Goal: Transaction & Acquisition: Book appointment/travel/reservation

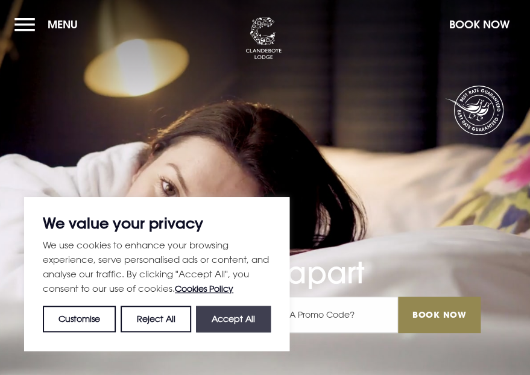
click at [234, 322] on button "Accept All" at bounding box center [233, 319] width 75 height 27
checkbox input "true"
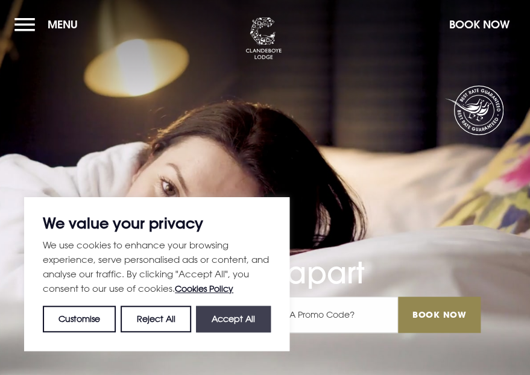
checkbox input "true"
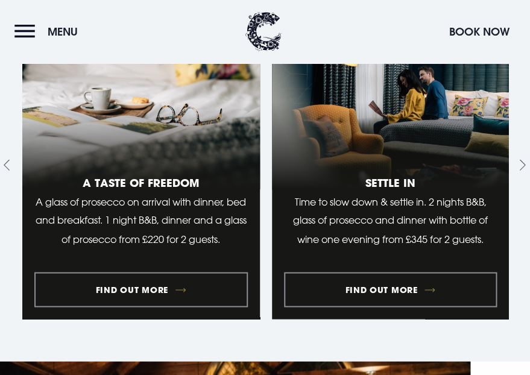
scroll to position [1367, 0]
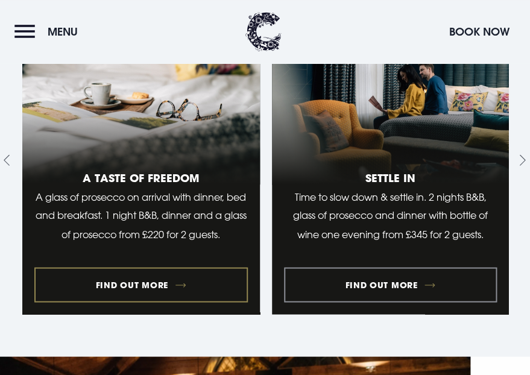
click at [167, 290] on link "1 of 10" at bounding box center [141, 160] width 238 height 309
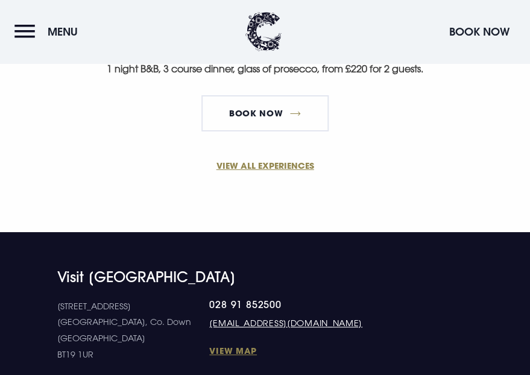
scroll to position [935, 0]
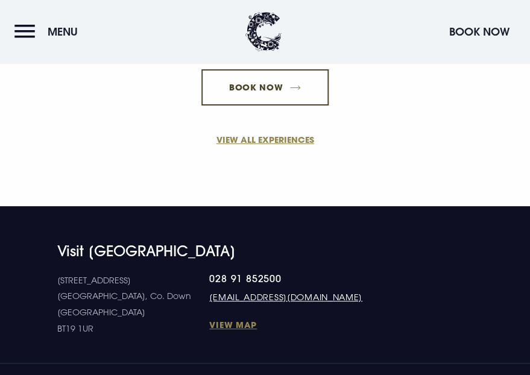
click at [308, 91] on link "Book Now" at bounding box center [265, 87] width 127 height 36
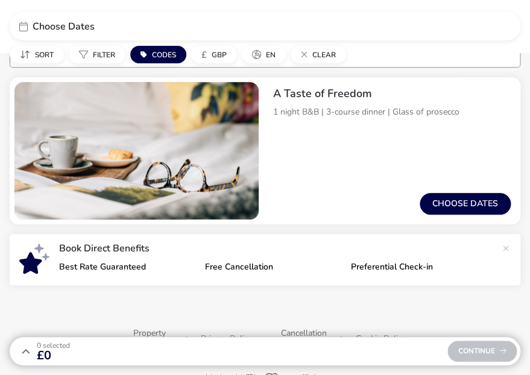
scroll to position [129, 0]
